Goal: Task Accomplishment & Management: Use online tool/utility

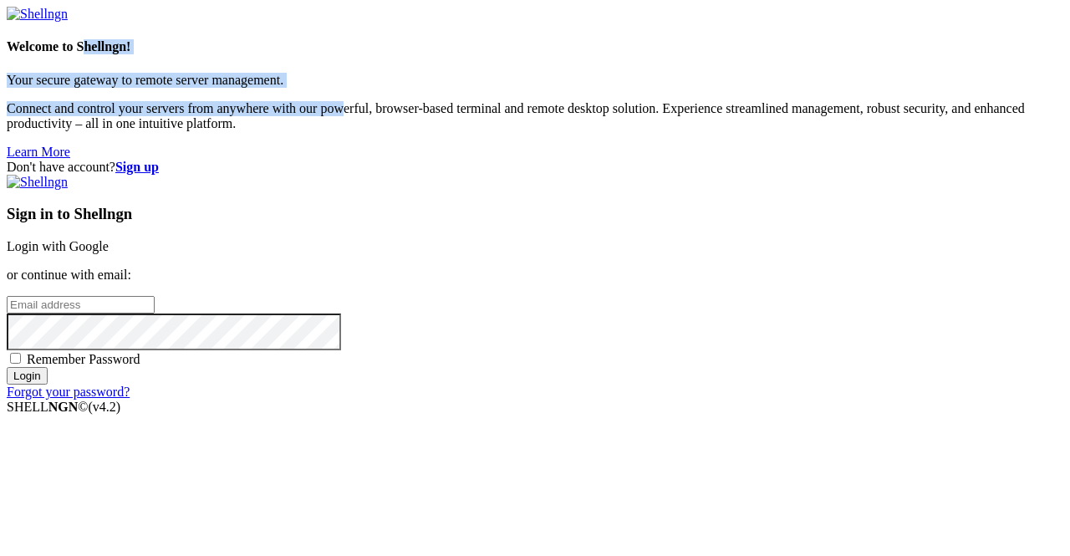
drag, startPoint x: 102, startPoint y: 140, endPoint x: 234, endPoint y: 234, distance: 162.3
click at [234, 159] on div "Welcome to Shellngn! Your secure gateway to remote server management. Connect a…" at bounding box center [535, 99] width 1056 height 120
click at [234, 131] on p "Connect and control your servers from anywhere with our powerful, browser-based…" at bounding box center [535, 116] width 1056 height 30
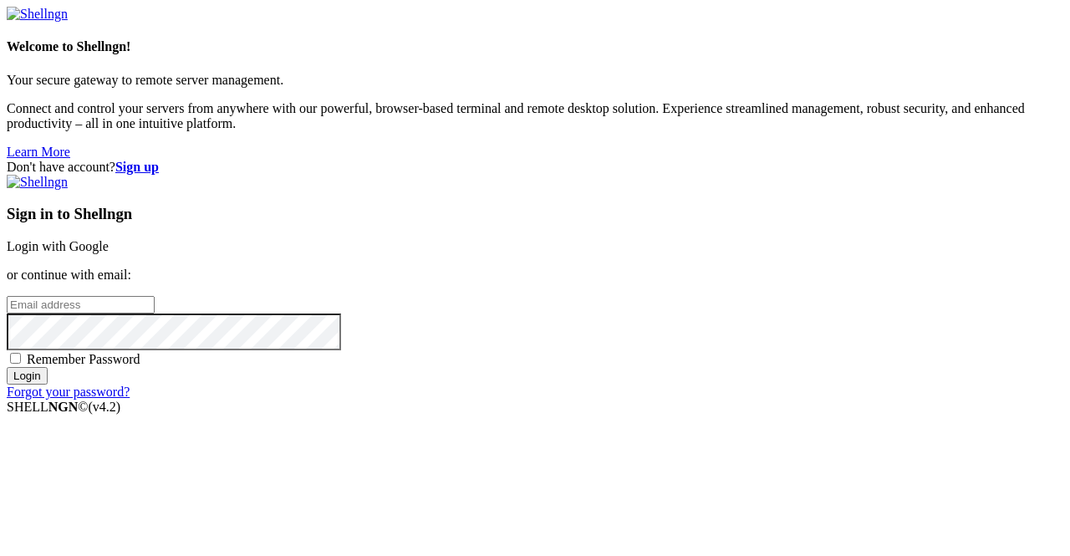
click at [155, 296] on input "email" at bounding box center [81, 305] width 148 height 18
type input "[EMAIL_ADDRESS][DOMAIN_NAME]"
click at [48, 384] on input "Login" at bounding box center [27, 376] width 41 height 18
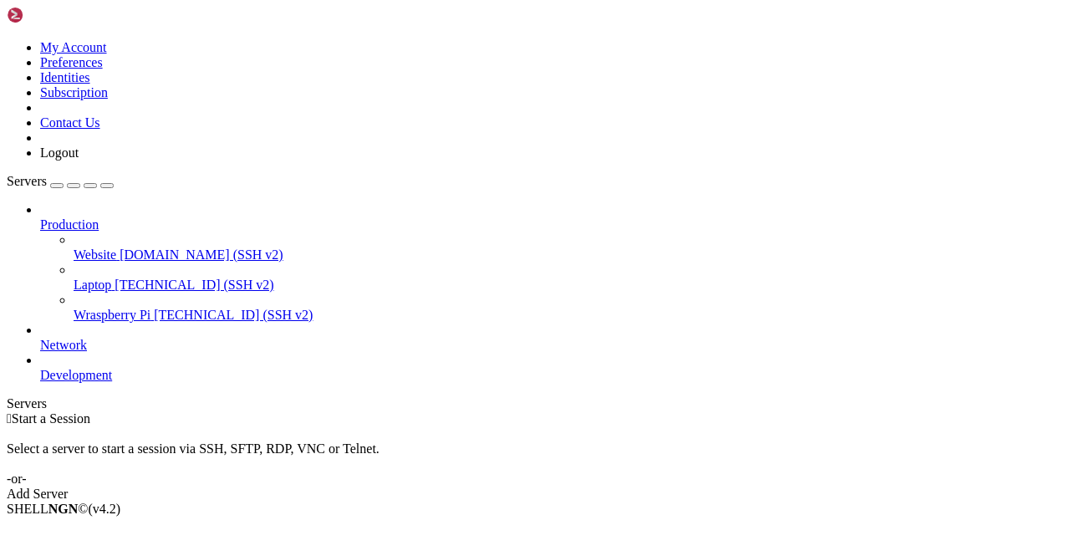
click at [74, 277] on link "Laptop [TECHNICAL_ID] (SSH v2)" at bounding box center [568, 284] width 989 height 15
click at [610, 486] on div "Add Server" at bounding box center [535, 493] width 1056 height 15
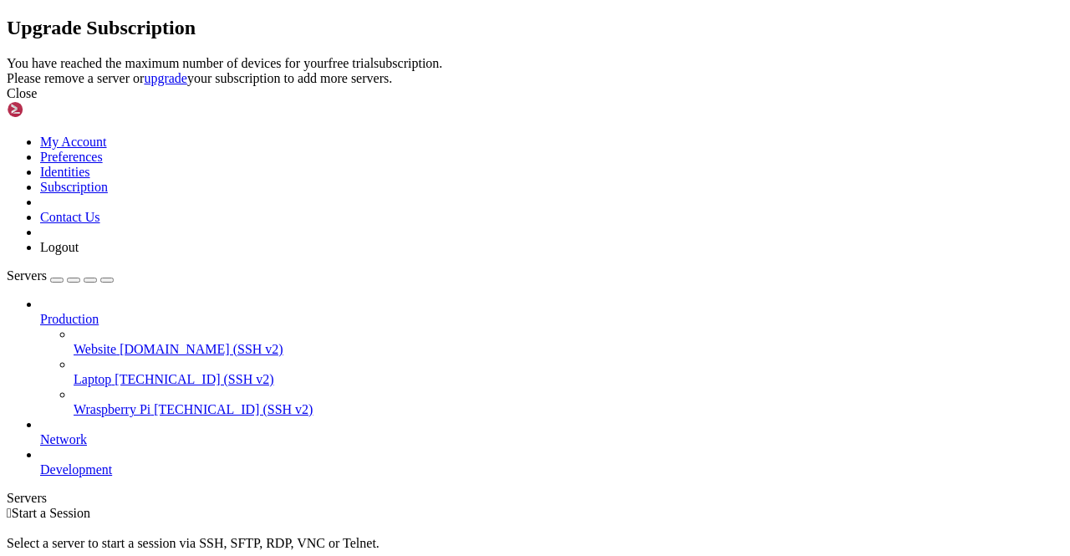
drag, startPoint x: 399, startPoint y: 259, endPoint x: 694, endPoint y: 277, distance: 296.4
click at [694, 86] on div "You have reached the maximum number of devices for your free trial subscription…" at bounding box center [535, 71] width 1056 height 30
click at [693, 86] on div "You have reached the maximum number of devices for your free trial subscription…" at bounding box center [535, 71] width 1056 height 30
drag, startPoint x: 692, startPoint y: 271, endPoint x: 639, endPoint y: 267, distance: 52.8
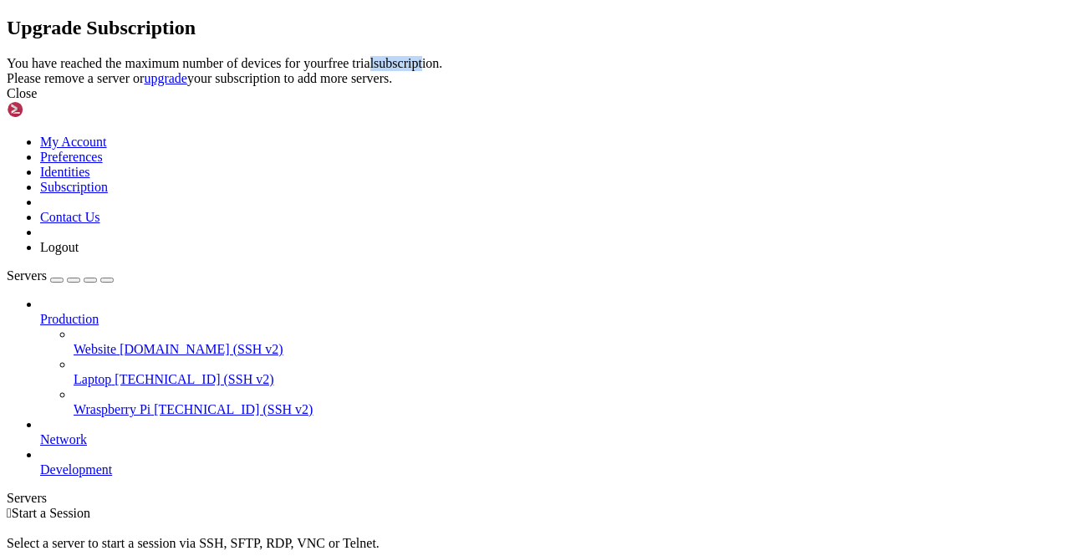
click at [639, 86] on div "You have reached the maximum number of devices for your free trial subscription…" at bounding box center [535, 71] width 1056 height 30
click at [750, 101] on div "Close" at bounding box center [535, 93] width 1056 height 15
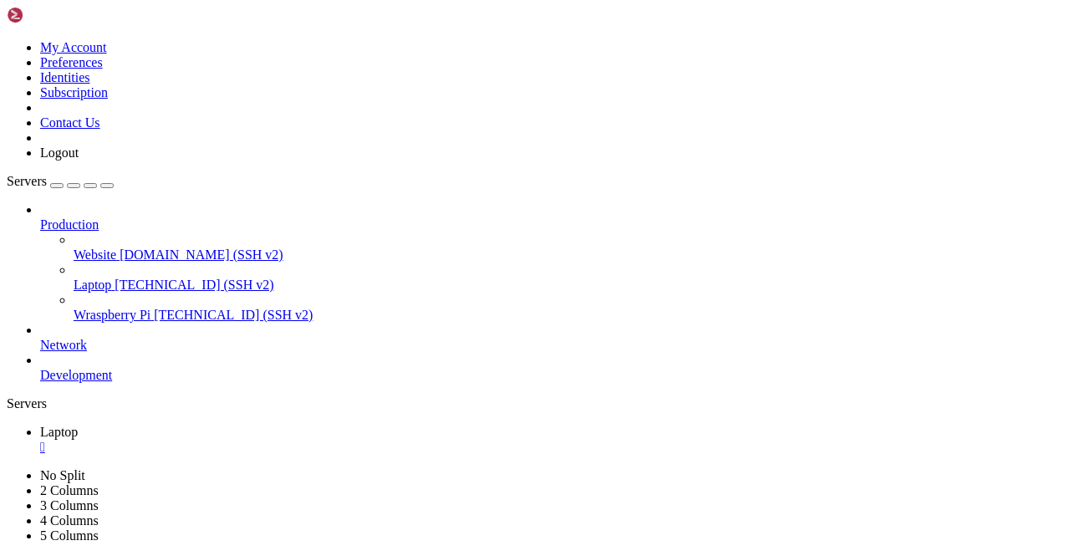
scroll to position [8, 2]
drag, startPoint x: 244, startPoint y: 821, endPoint x: 286, endPoint y: 944, distance: 130.6
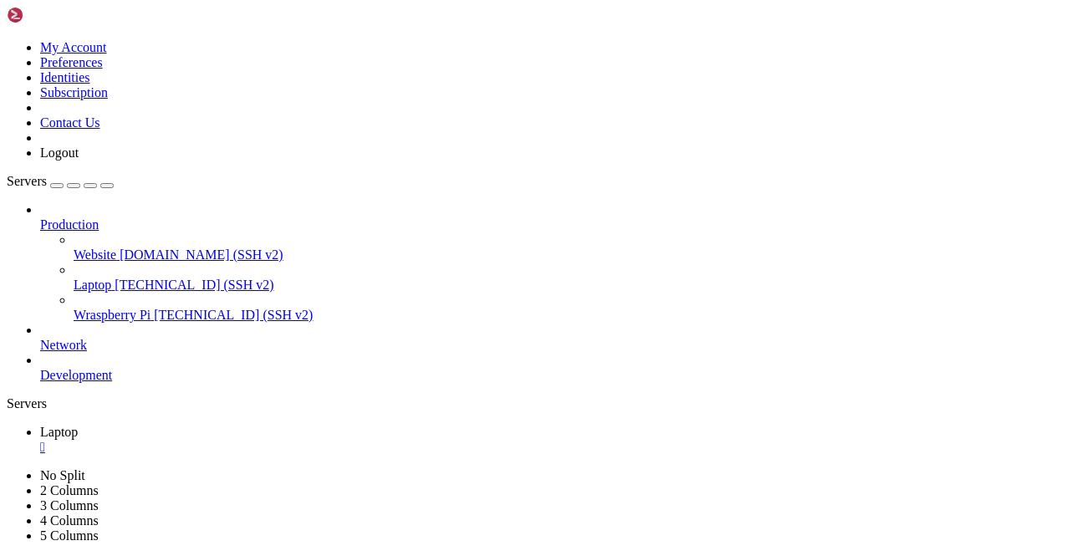
click at [286, 440] on div "" at bounding box center [551, 447] width 1023 height 15
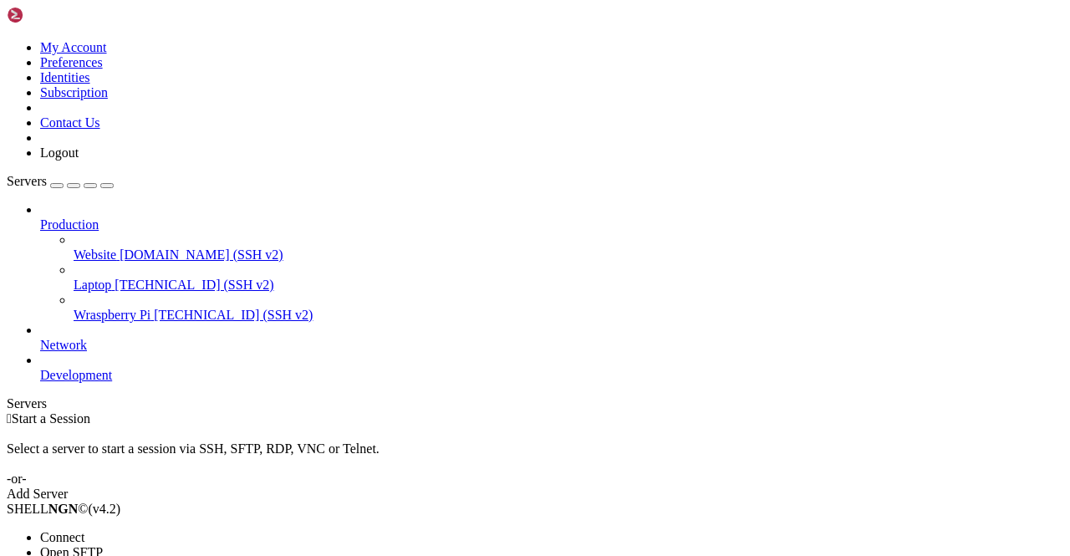
click at [84, 530] on span "Connect" at bounding box center [62, 537] width 44 height 14
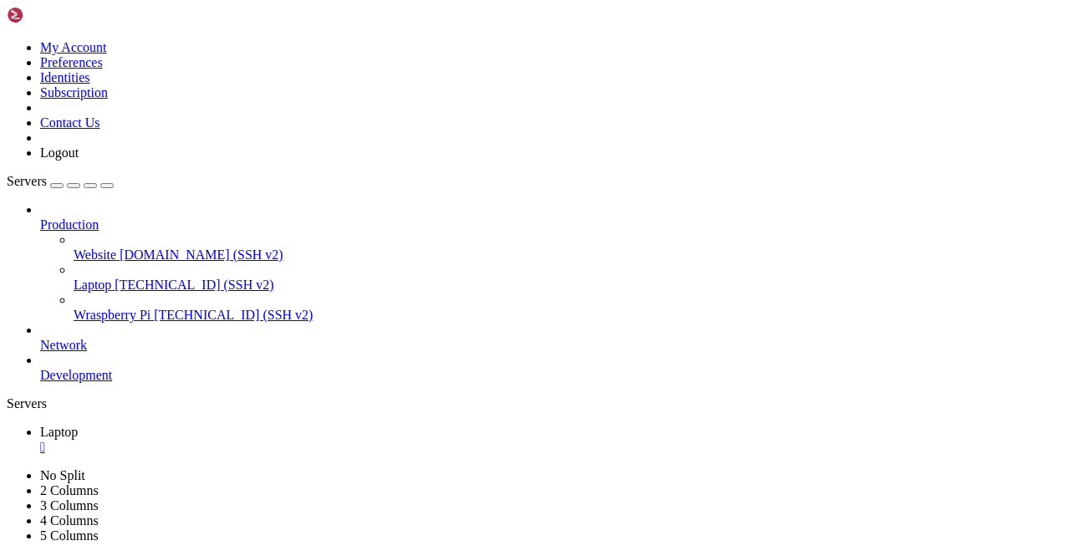
scroll to position [0, 0]
drag, startPoint x: 165, startPoint y: 850, endPoint x: 168, endPoint y: 896, distance: 46.0
click at [289, 440] on div "" at bounding box center [551, 447] width 1023 height 15
